Goal: Find specific page/section: Find specific page/section

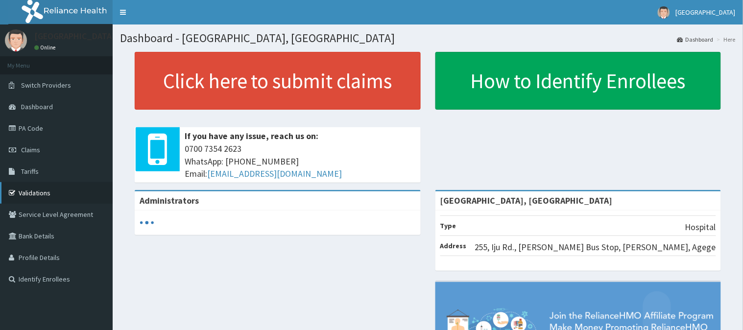
click at [62, 196] on link "Validations" at bounding box center [56, 193] width 113 height 22
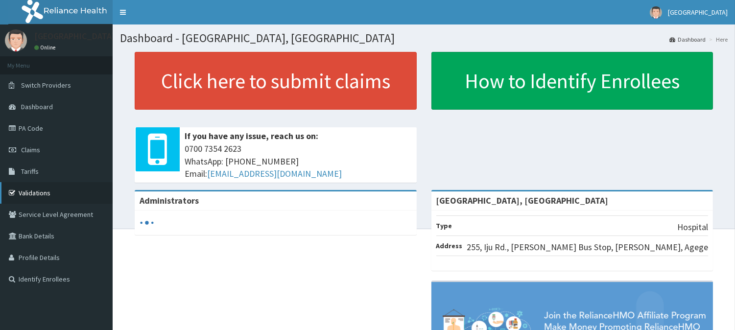
click at [51, 193] on link "Validations" at bounding box center [56, 193] width 113 height 22
